Goal: Information Seeking & Learning: Learn about a topic

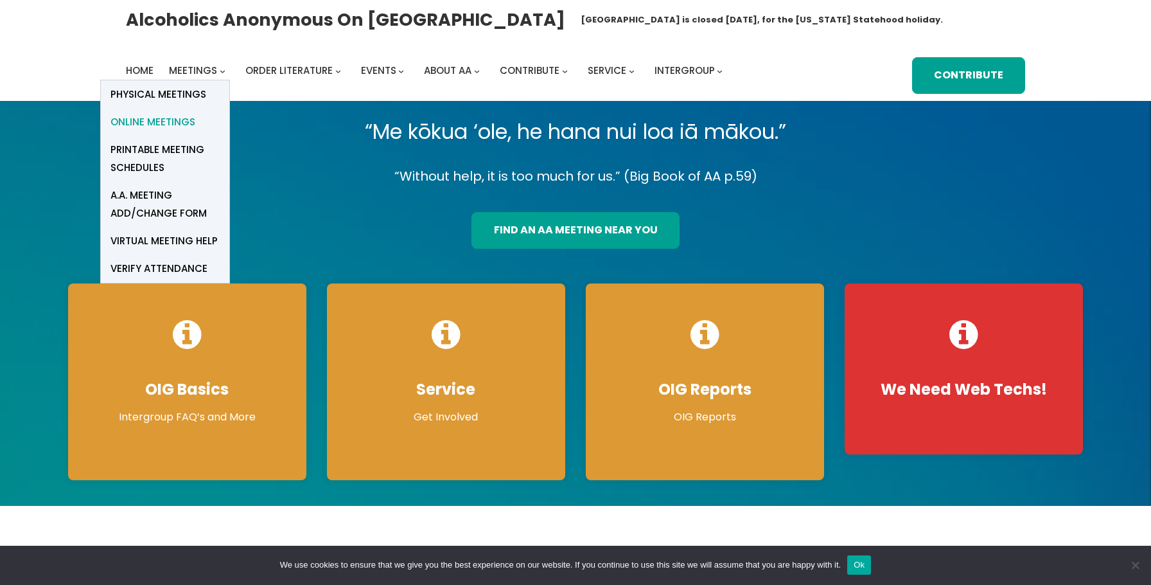
click at [152, 125] on span "Online Meetings" at bounding box center [153, 122] width 85 height 18
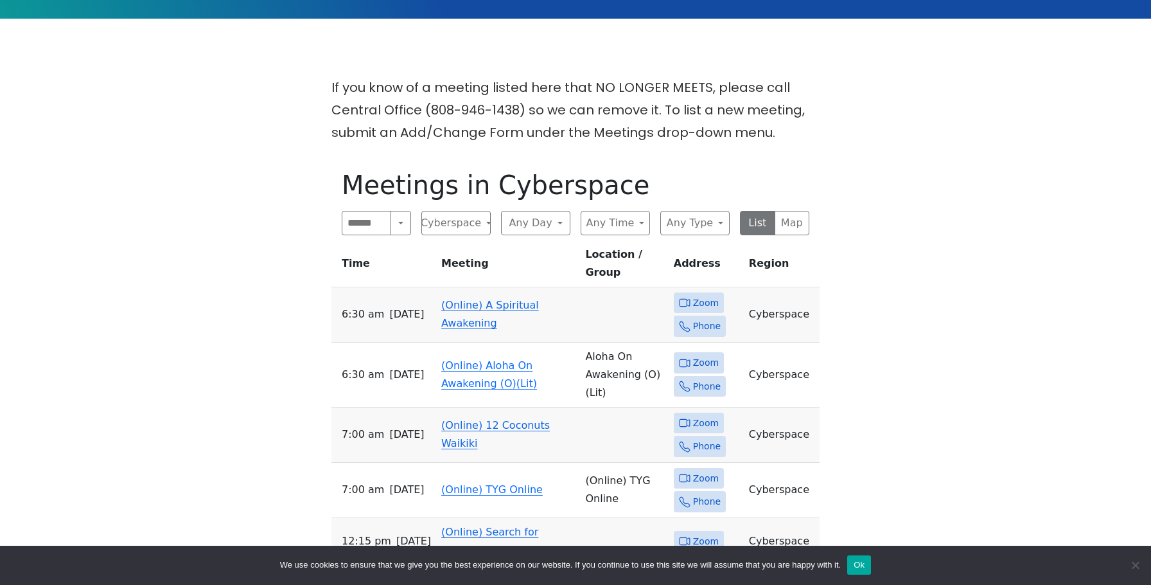
scroll to position [409, 0]
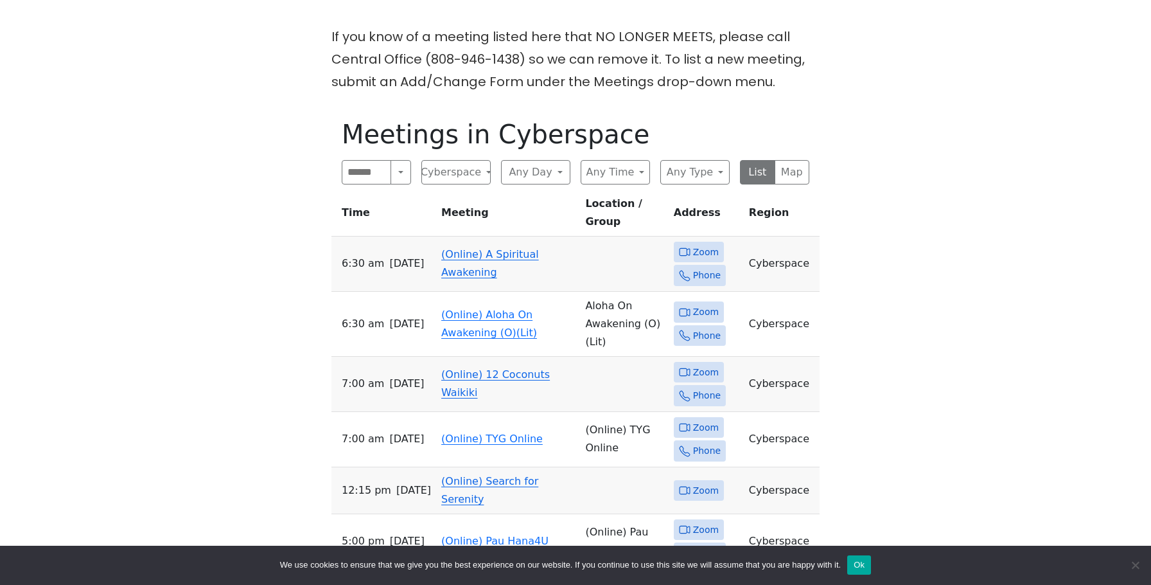
click at [456, 248] on link "(Online) A Spiritual Awakening" at bounding box center [490, 263] width 98 height 30
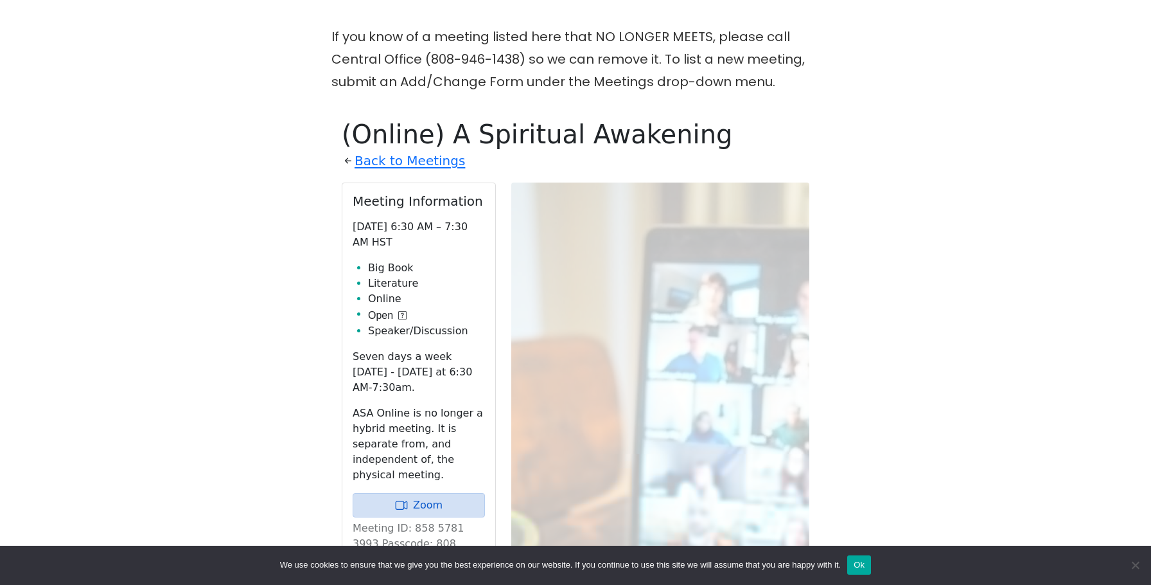
scroll to position [517, 0]
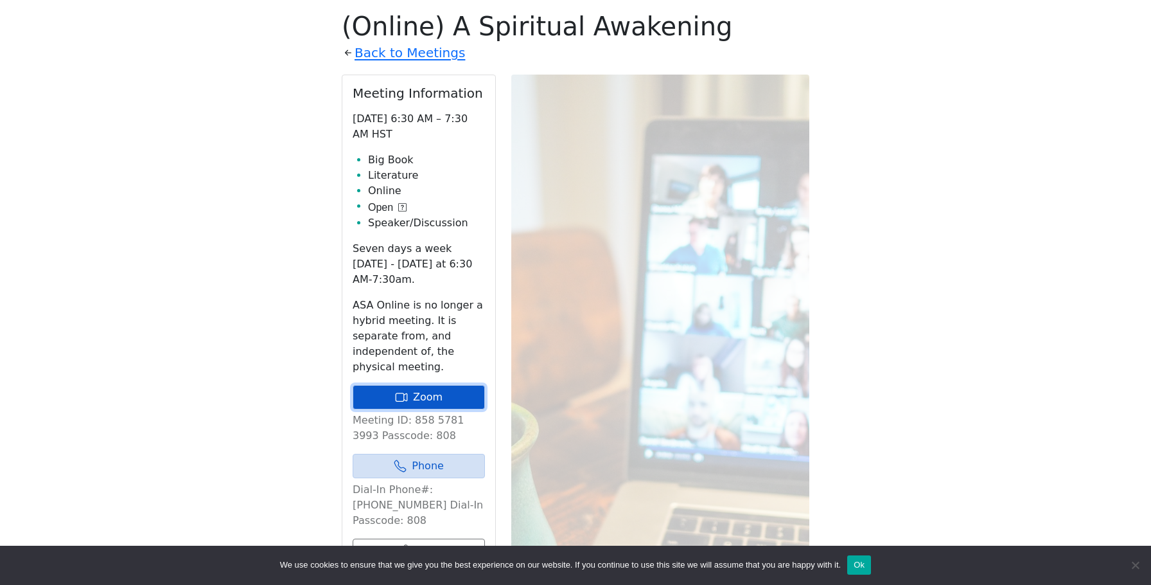
click at [421, 402] on link "Zoom" at bounding box center [419, 397] width 132 height 24
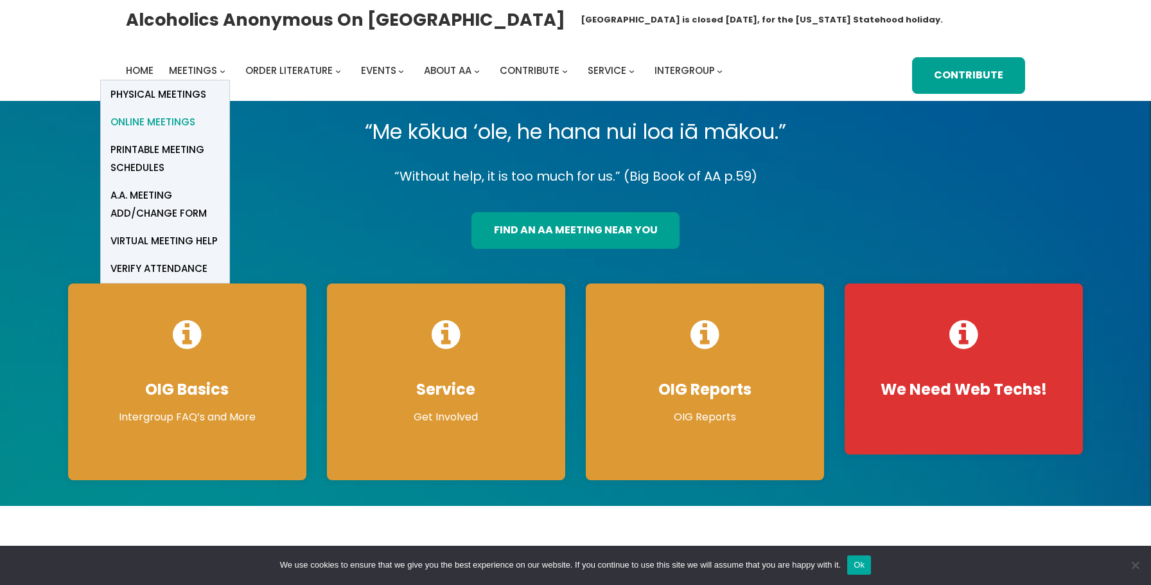
click at [166, 121] on span "Online Meetings" at bounding box center [153, 122] width 85 height 18
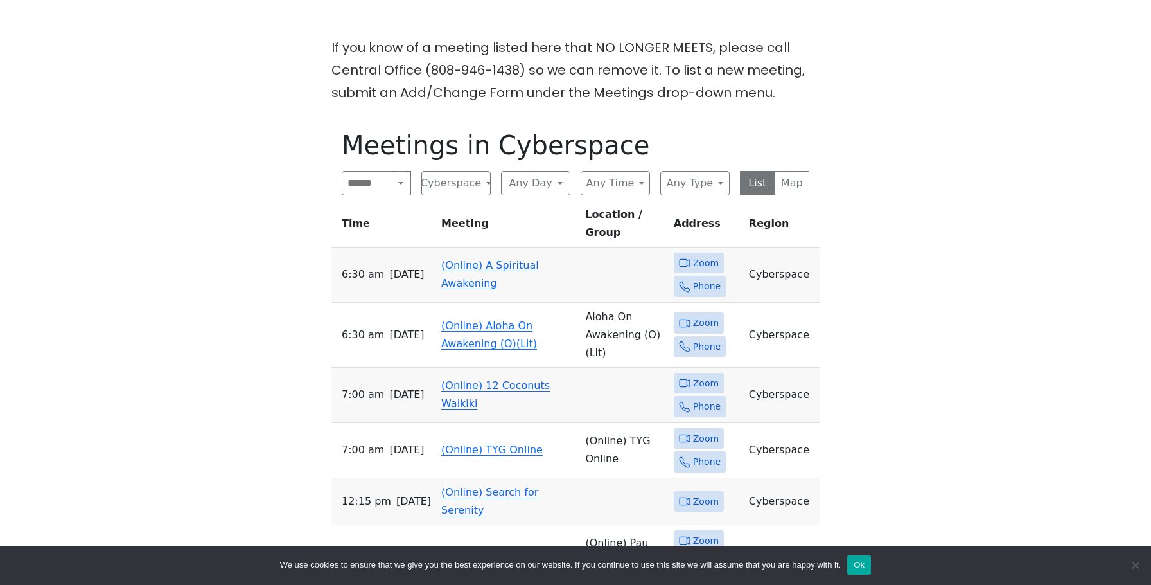
scroll to position [399, 0]
click at [459, 258] on link "(Online) A Spiritual Awakening" at bounding box center [490, 273] width 98 height 30
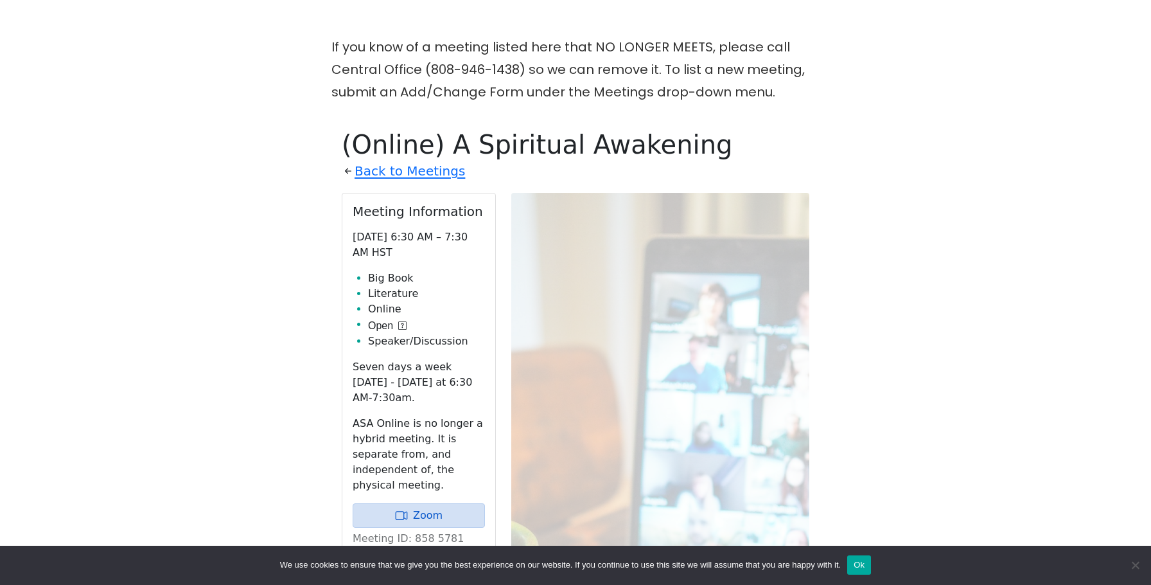
scroll to position [517, 0]
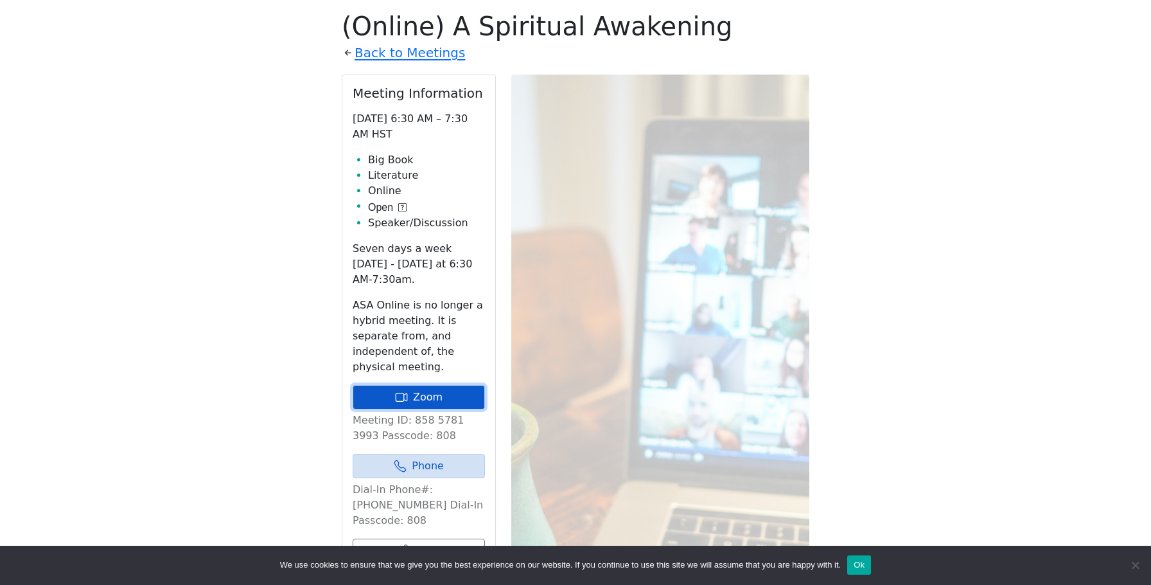
click at [396, 395] on icon at bounding box center [401, 397] width 13 height 13
